Goal: Task Accomplishment & Management: Manage account settings

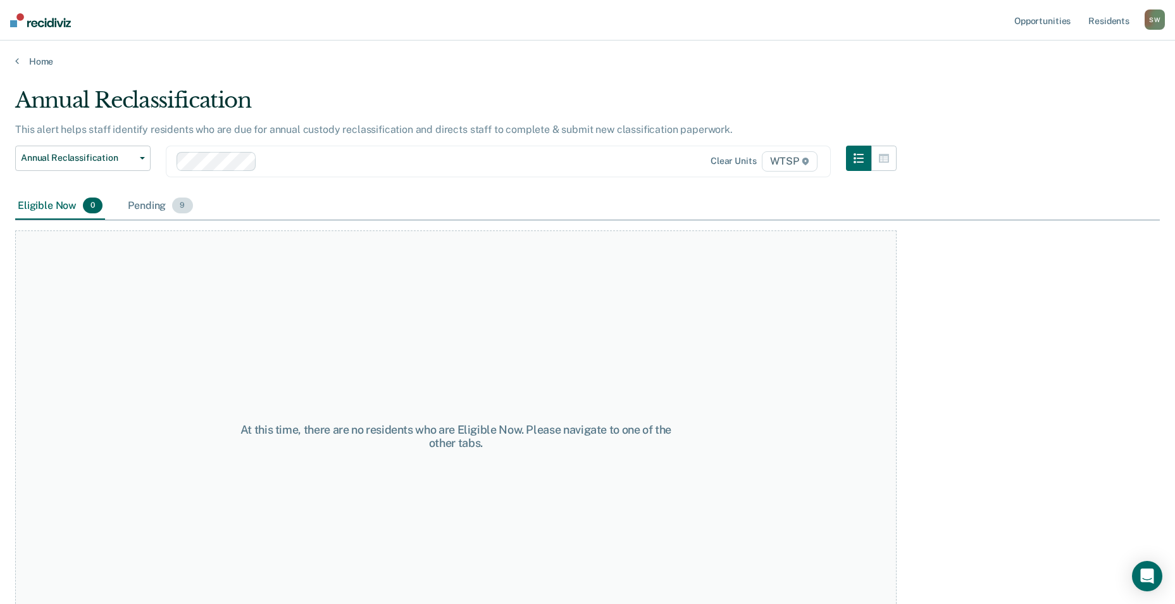
click at [151, 206] on div "Pending 9" at bounding box center [160, 206] width 70 height 28
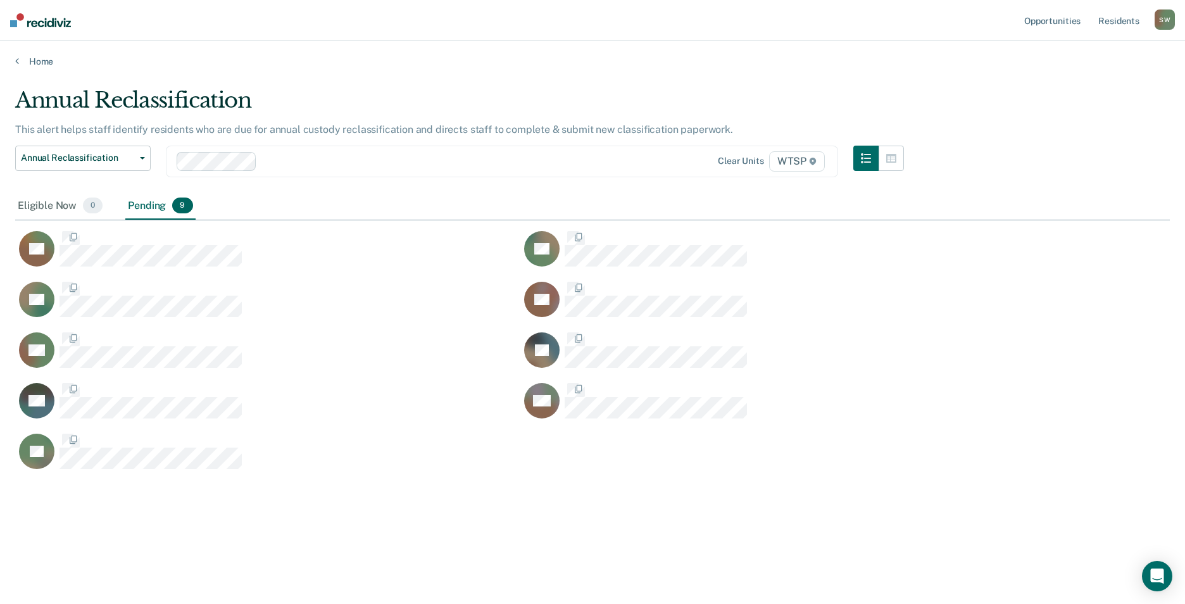
scroll to position [412, 1145]
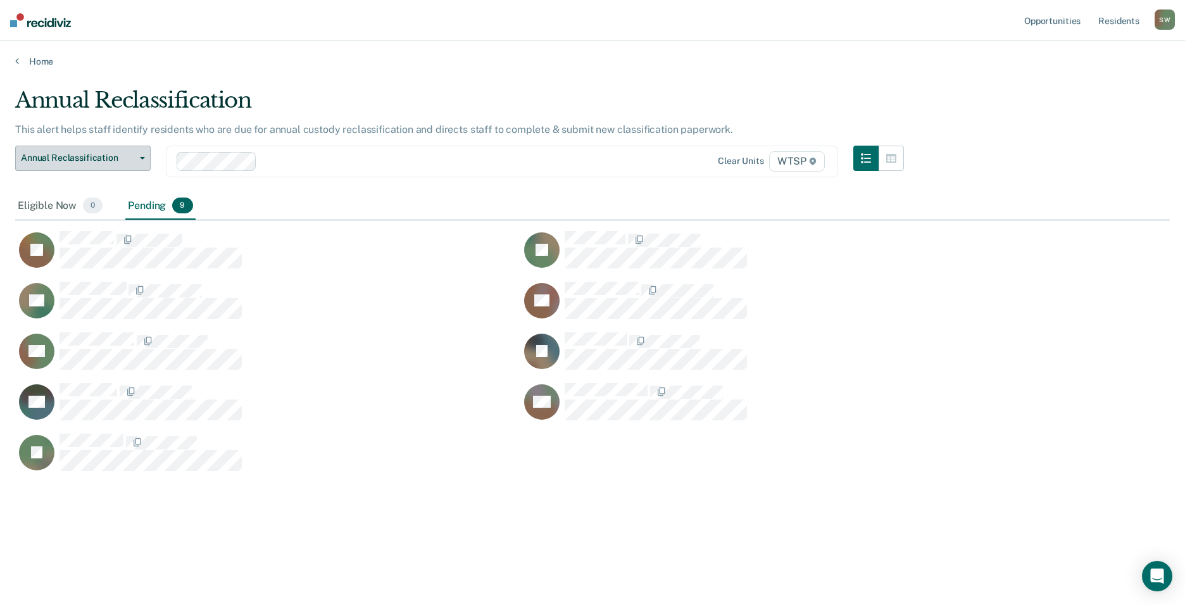
click at [92, 157] on span "Annual Reclassification" at bounding box center [78, 158] width 114 height 11
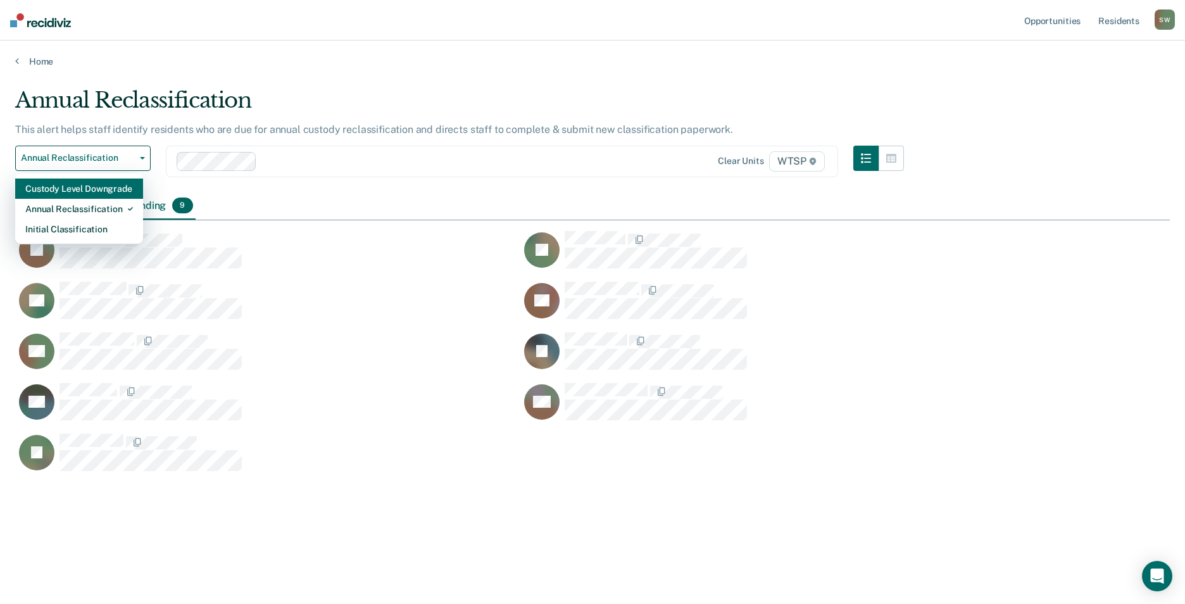
click at [92, 192] on div "Custody Level Downgrade" at bounding box center [79, 189] width 108 height 20
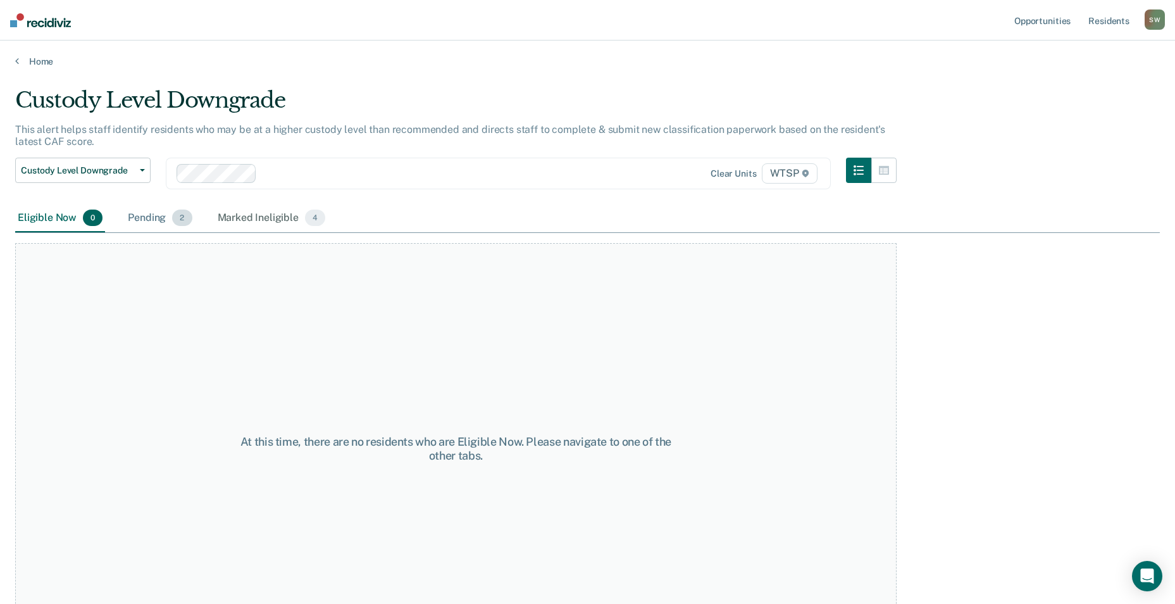
click at [150, 220] on div "Pending 2" at bounding box center [159, 218] width 69 height 28
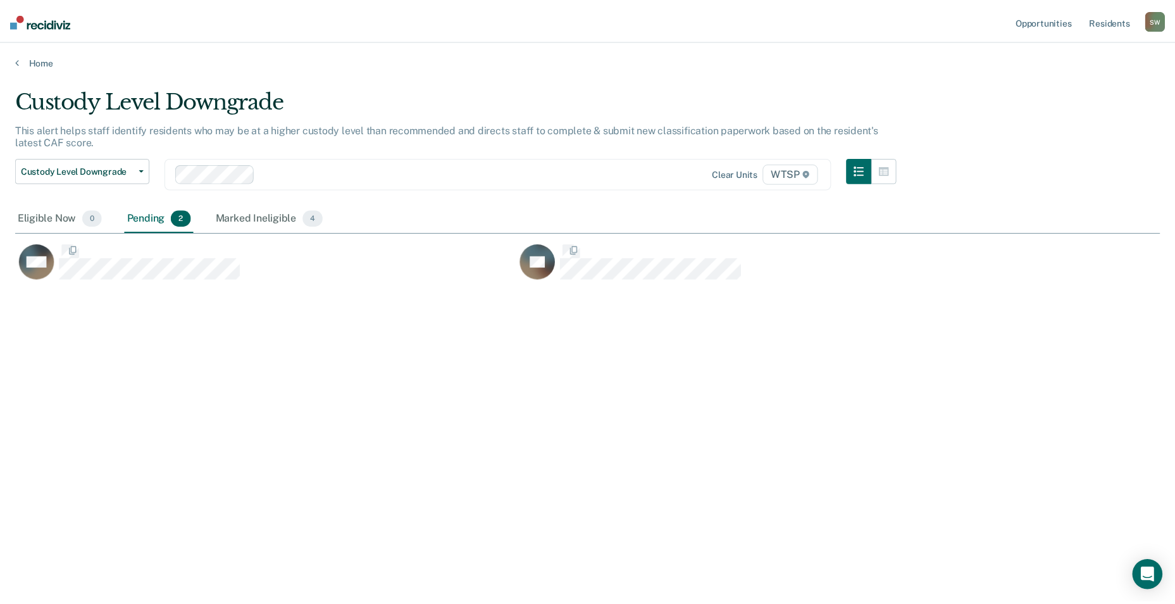
scroll to position [412, 1145]
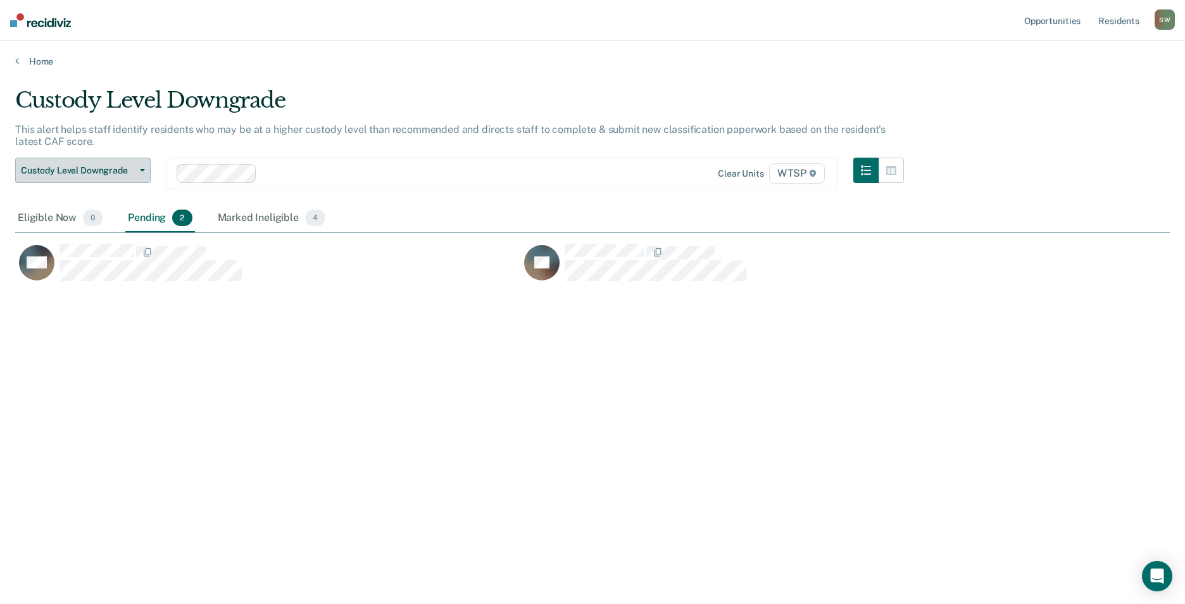
click at [99, 173] on span "Custody Level Downgrade" at bounding box center [78, 170] width 114 height 11
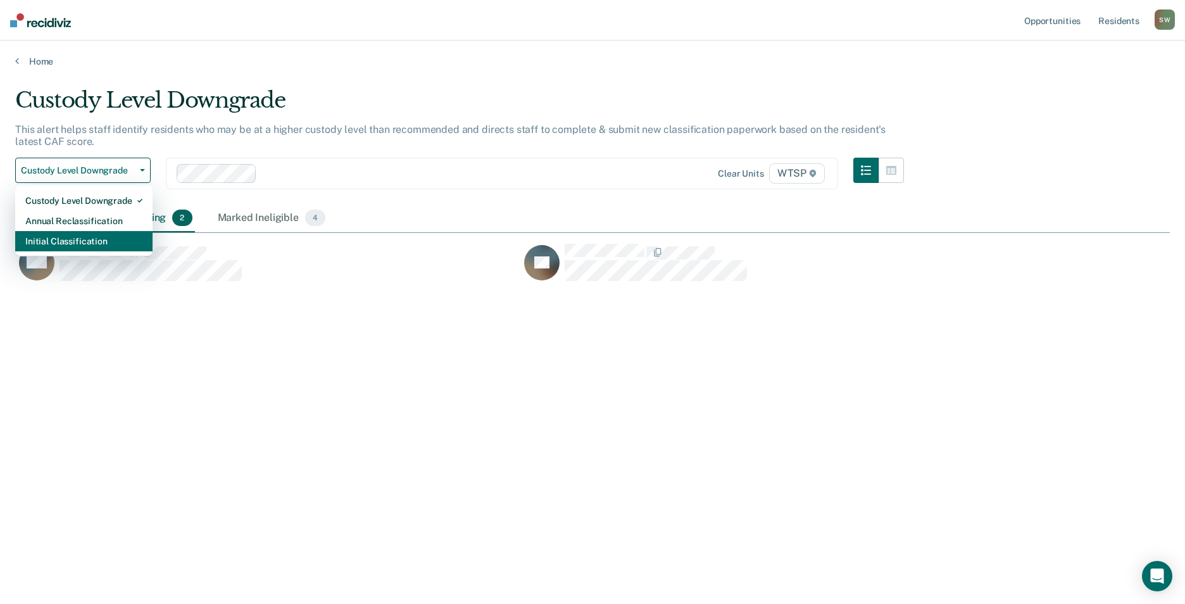
click at [96, 241] on div "Initial Classification" at bounding box center [83, 241] width 117 height 20
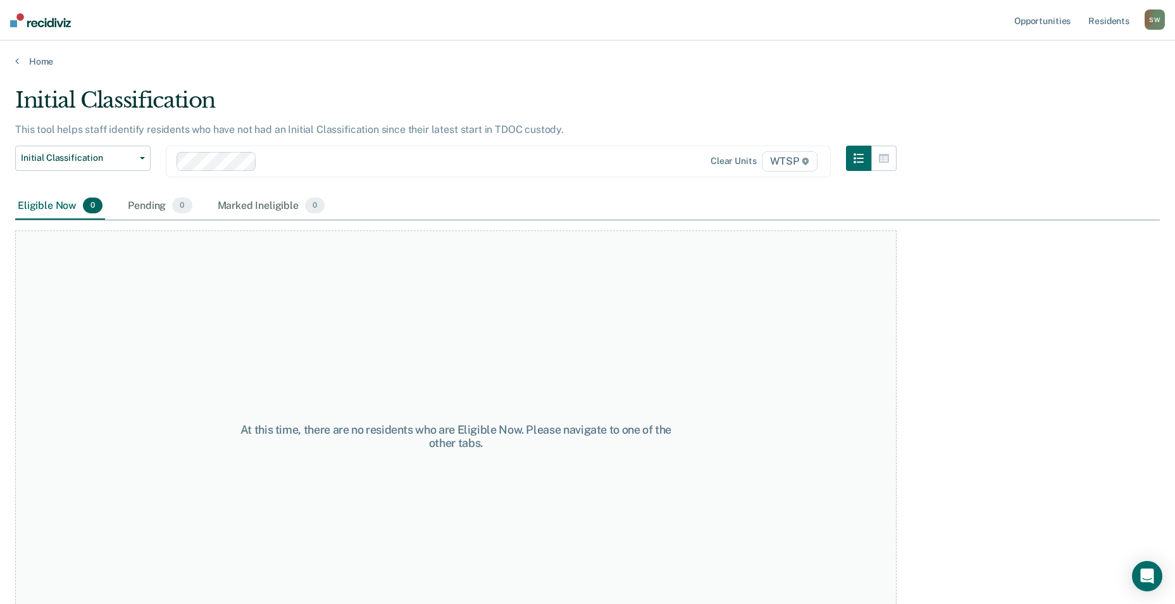
click at [1156, 14] on div "S W" at bounding box center [1155, 19] width 20 height 20
click at [1084, 80] on link "Log Out" at bounding box center [1104, 83] width 102 height 11
